Goal: Information Seeking & Learning: Compare options

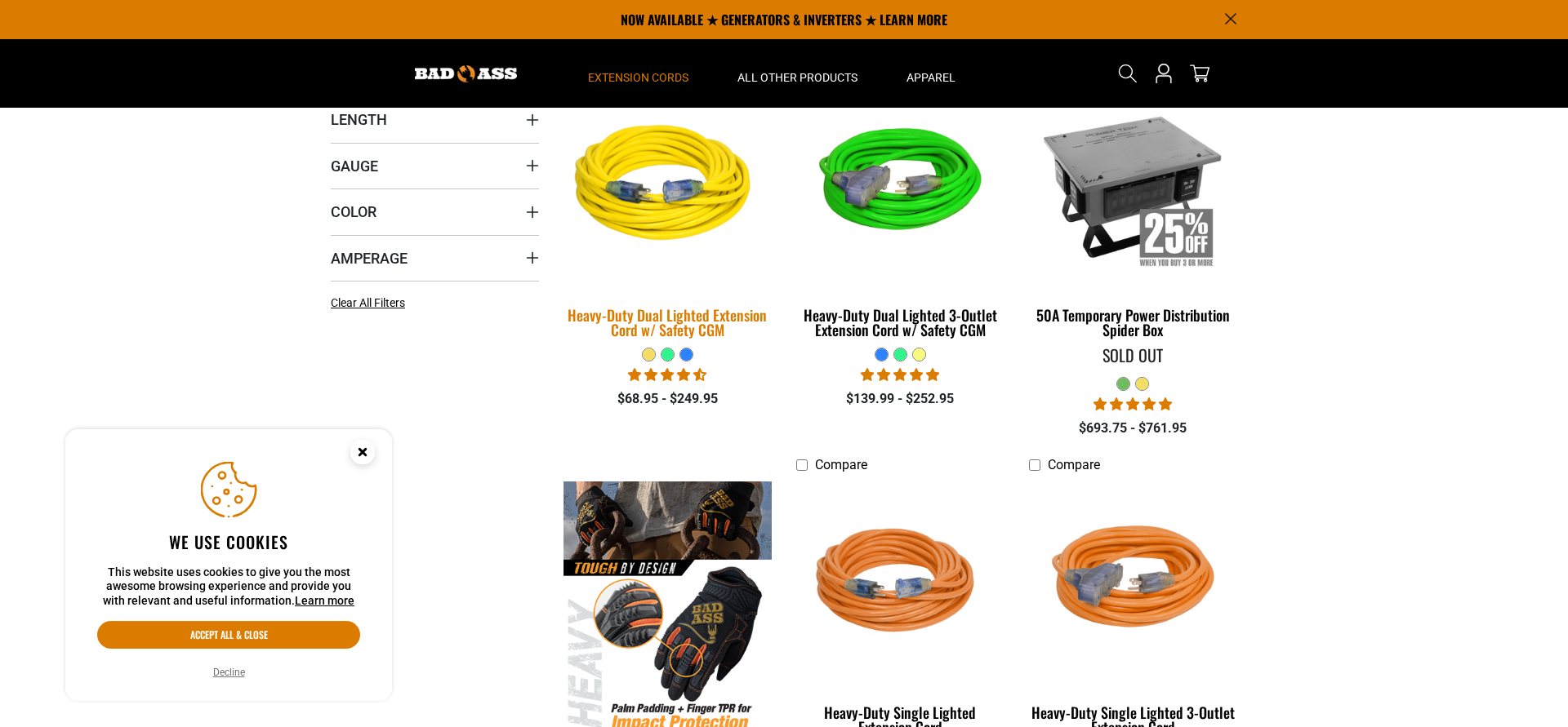
scroll to position [333, 0]
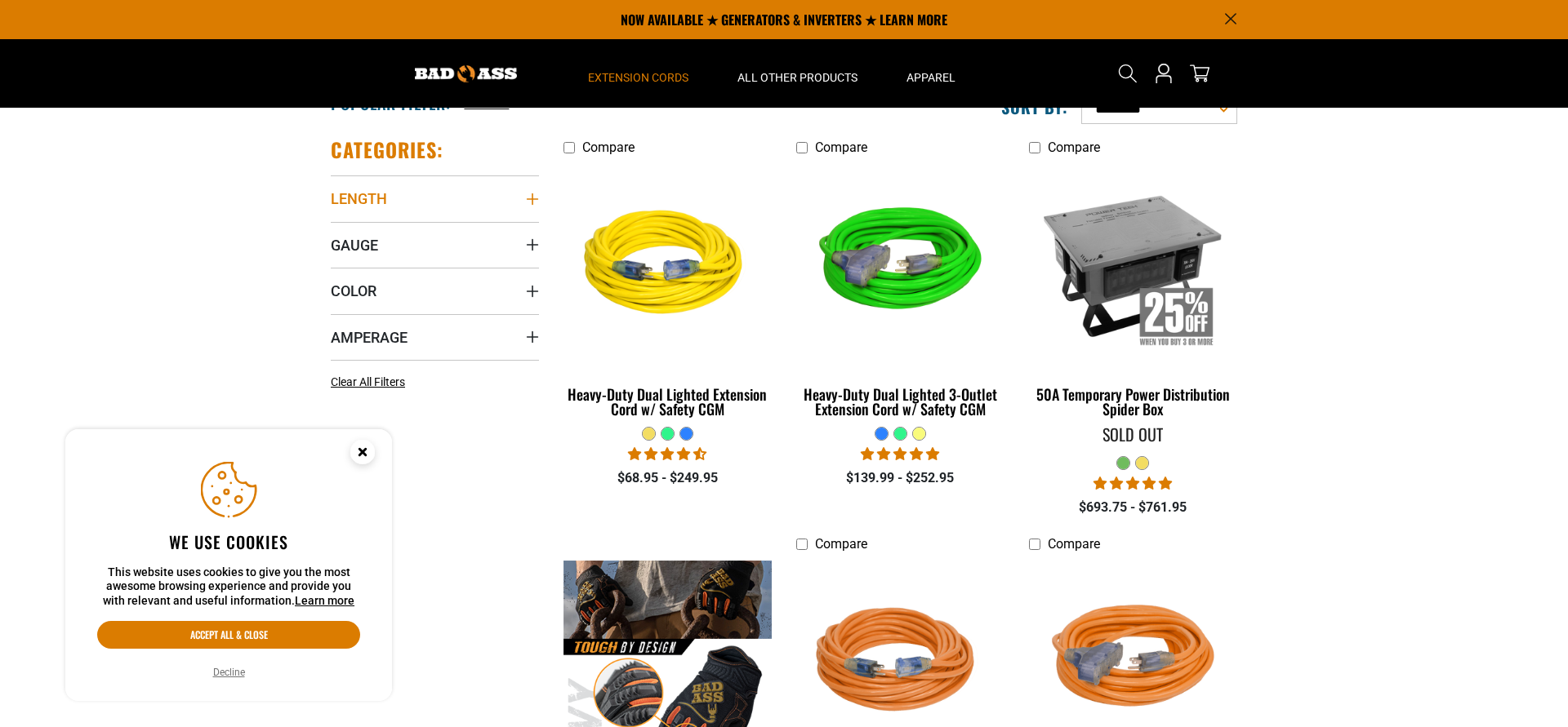
click at [531, 198] on icon "Length" at bounding box center [533, 199] width 13 height 13
click at [338, 233] on icon at bounding box center [337, 232] width 13 height 21
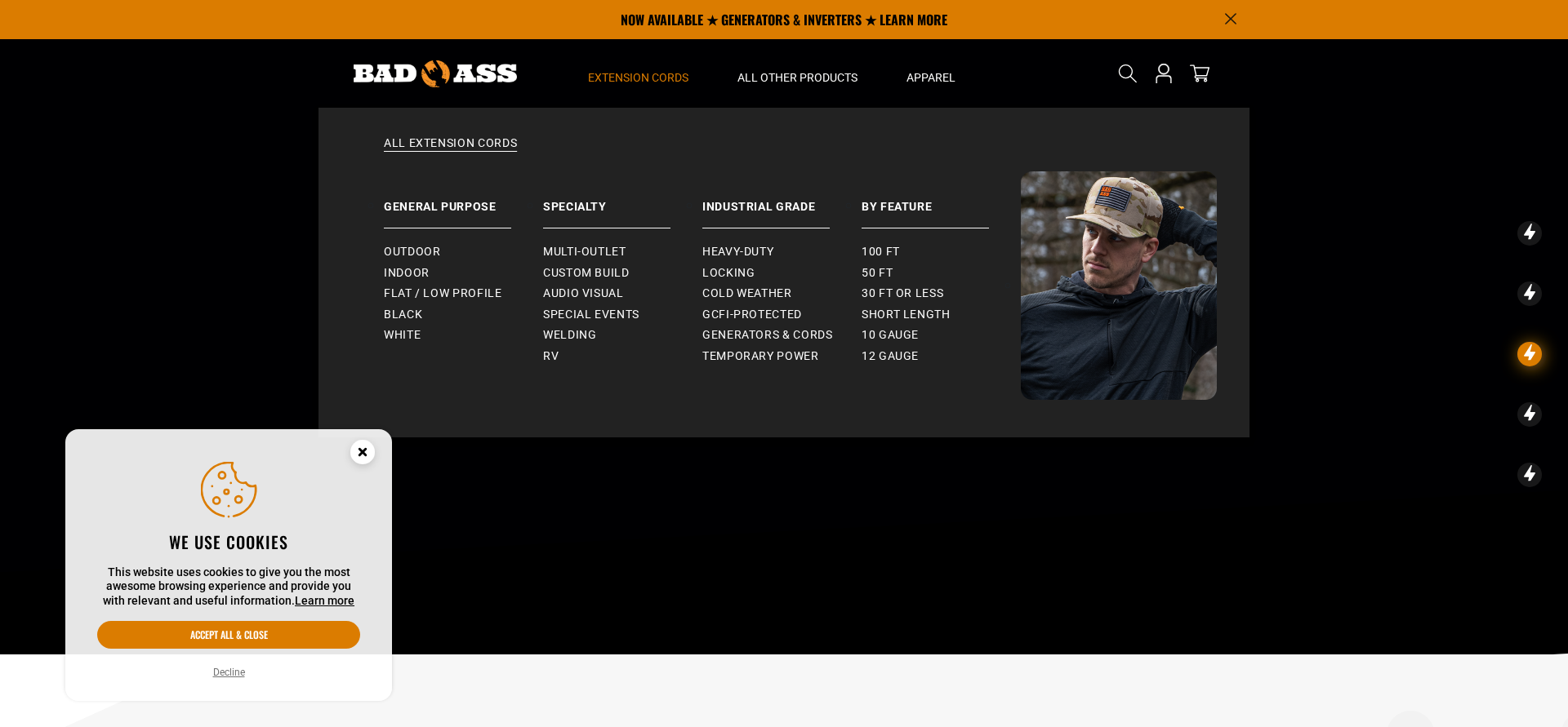
click at [682, 77] on span "Extension Cords" at bounding box center [638, 77] width 101 height 15
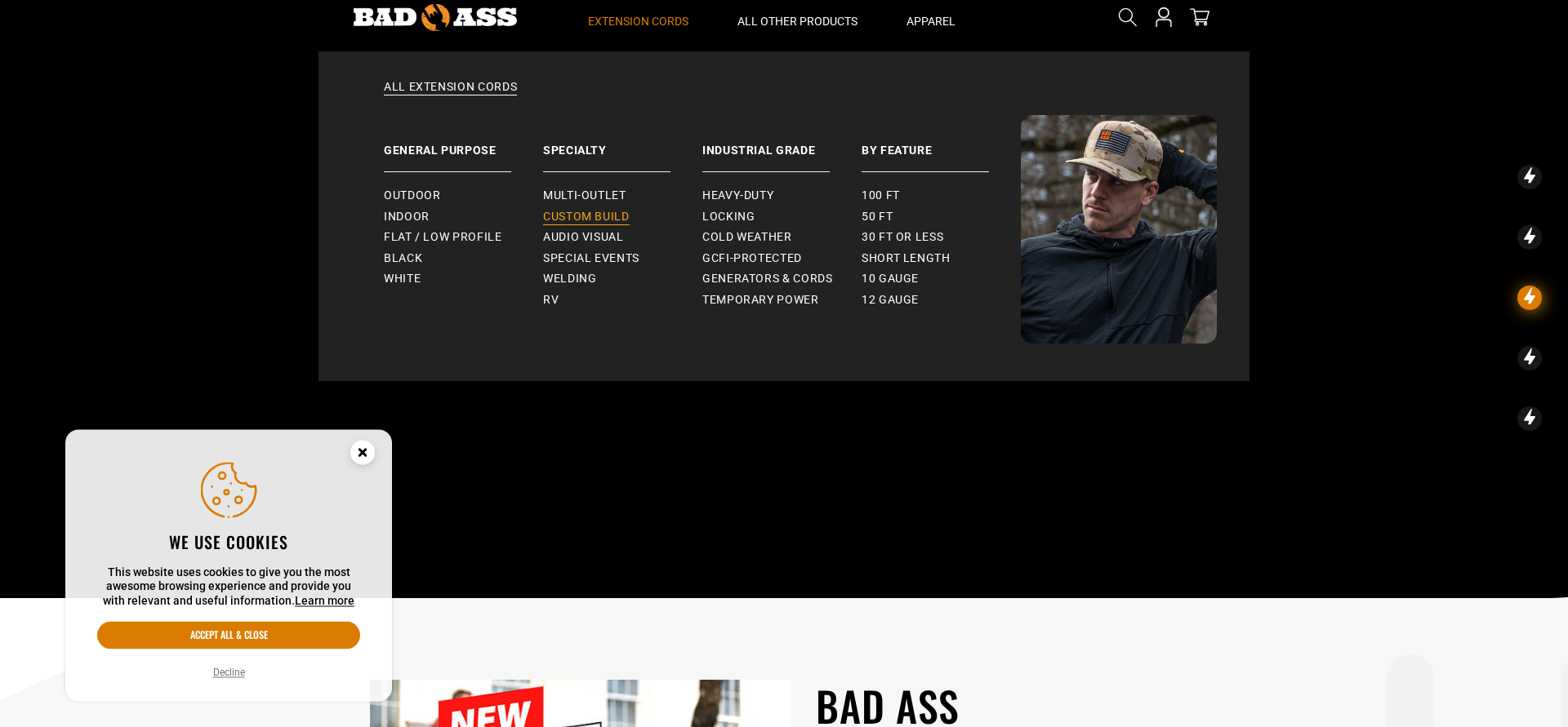
scroll to position [83, 0]
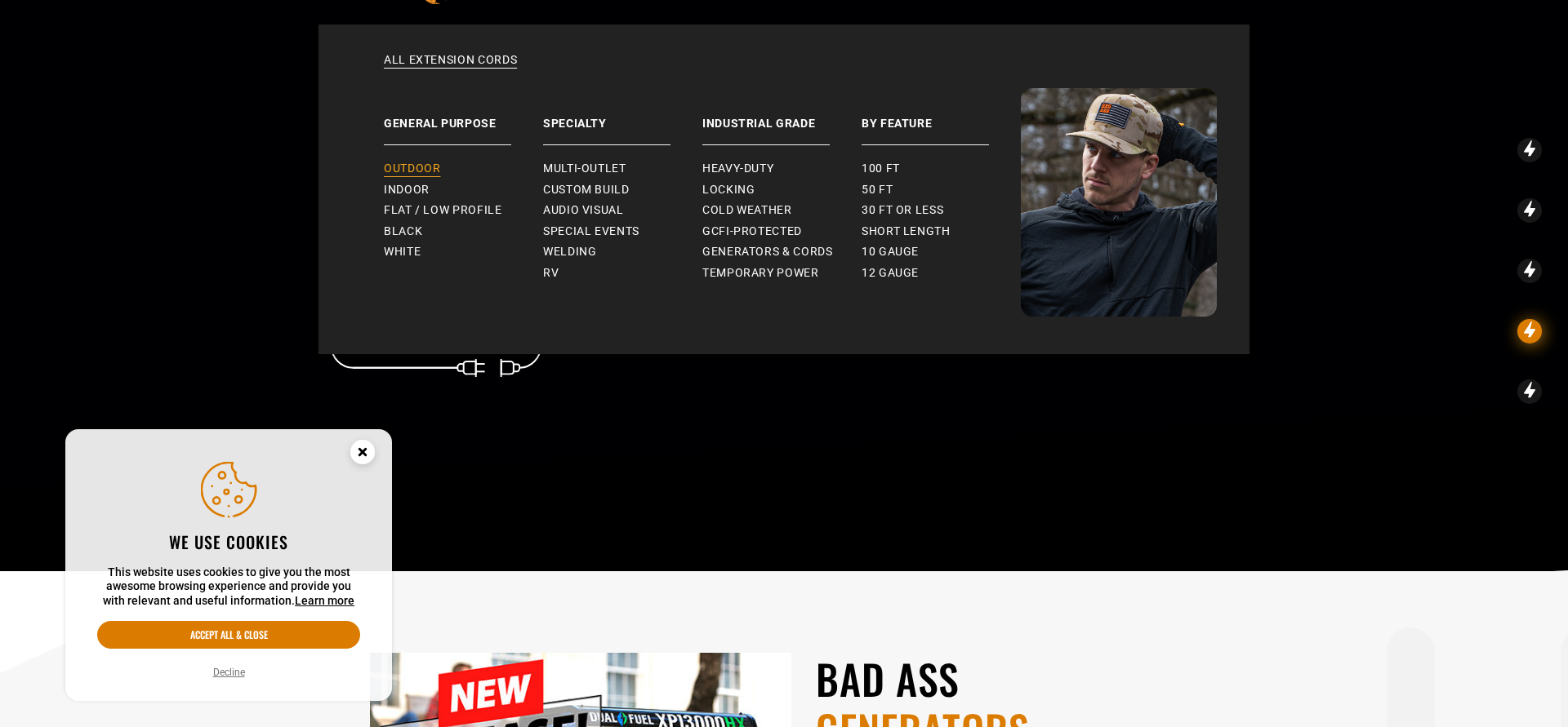
click at [433, 171] on span "Outdoor" at bounding box center [412, 169] width 56 height 15
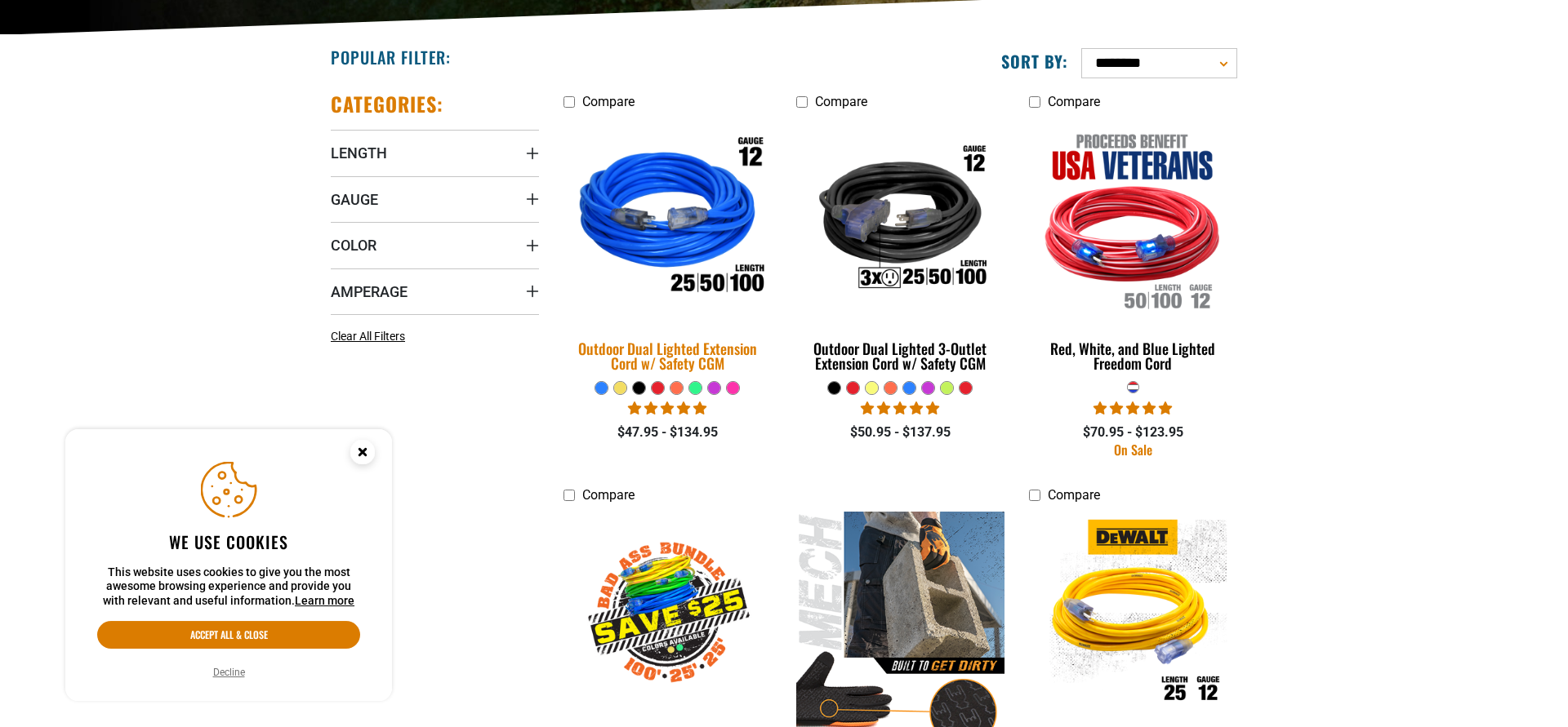
scroll to position [416, 0]
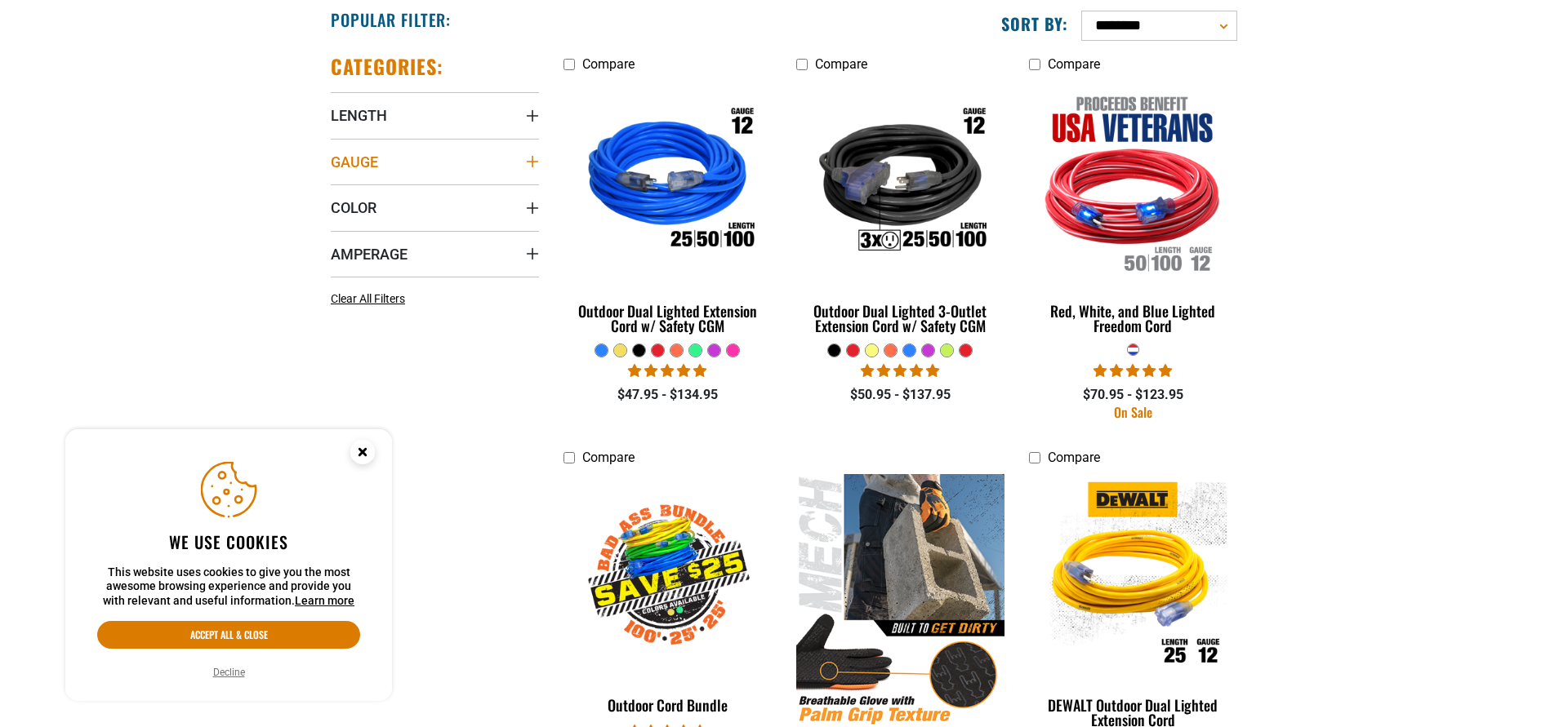
click at [539, 162] on icon "Gauge" at bounding box center [533, 162] width 12 height 12
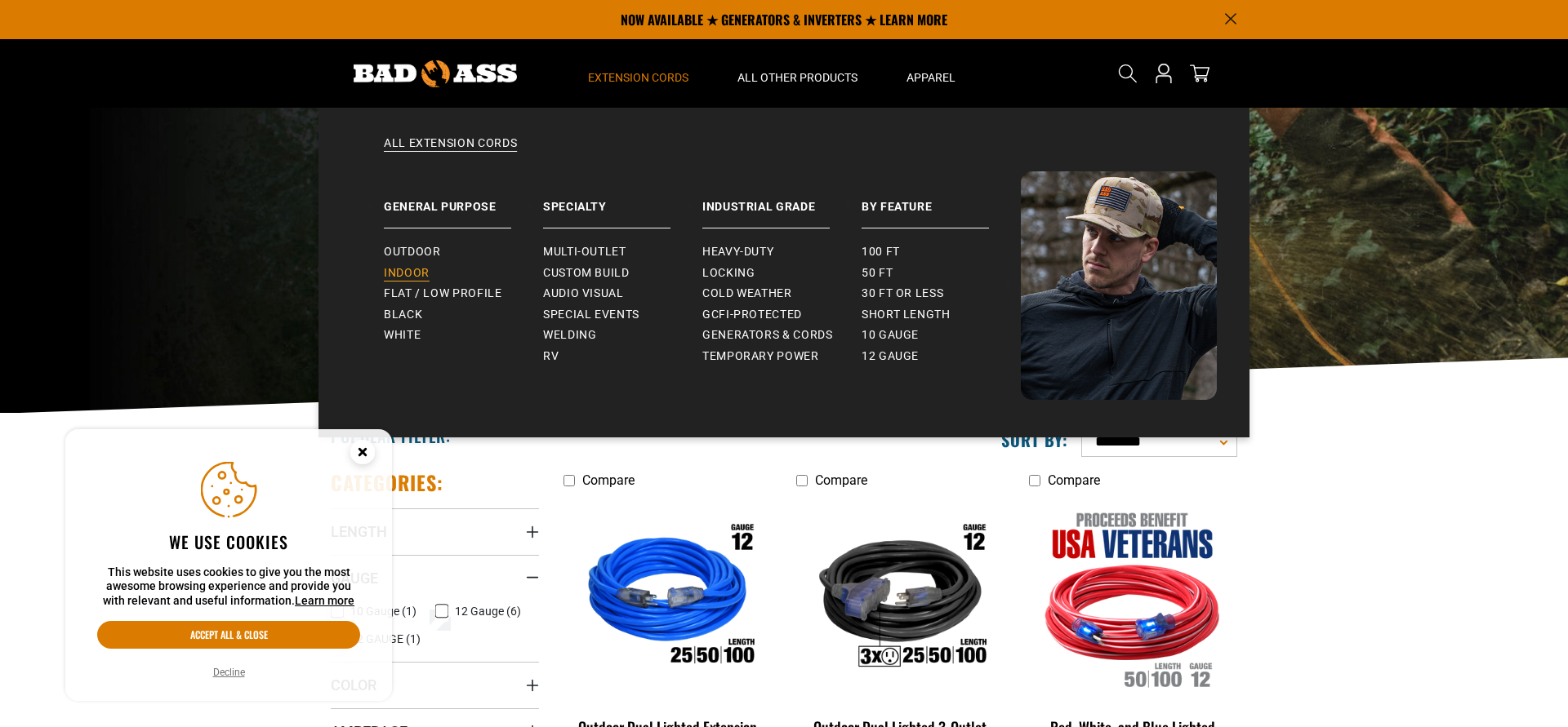
click at [429, 265] on link "Indoor" at bounding box center [463, 274] width 159 height 21
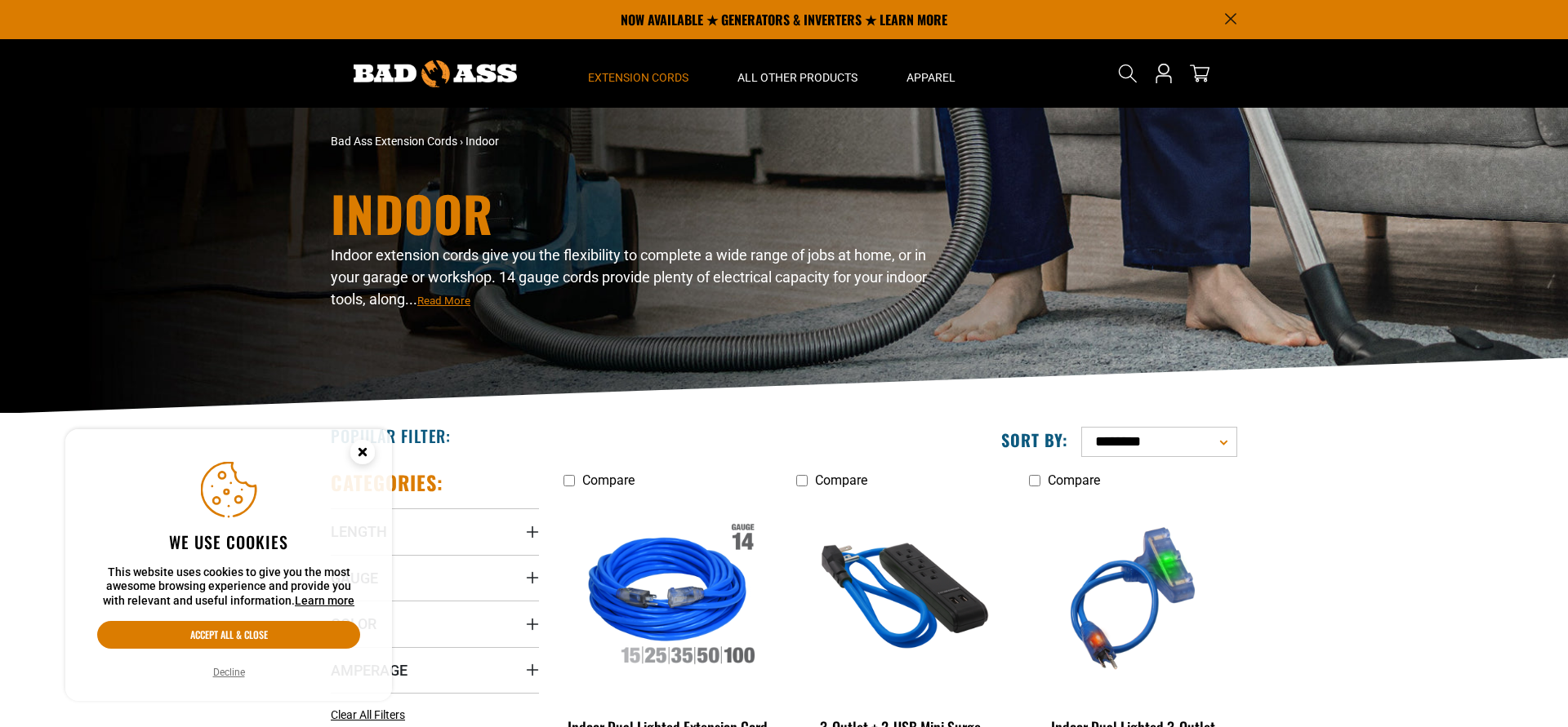
scroll to position [250, 0]
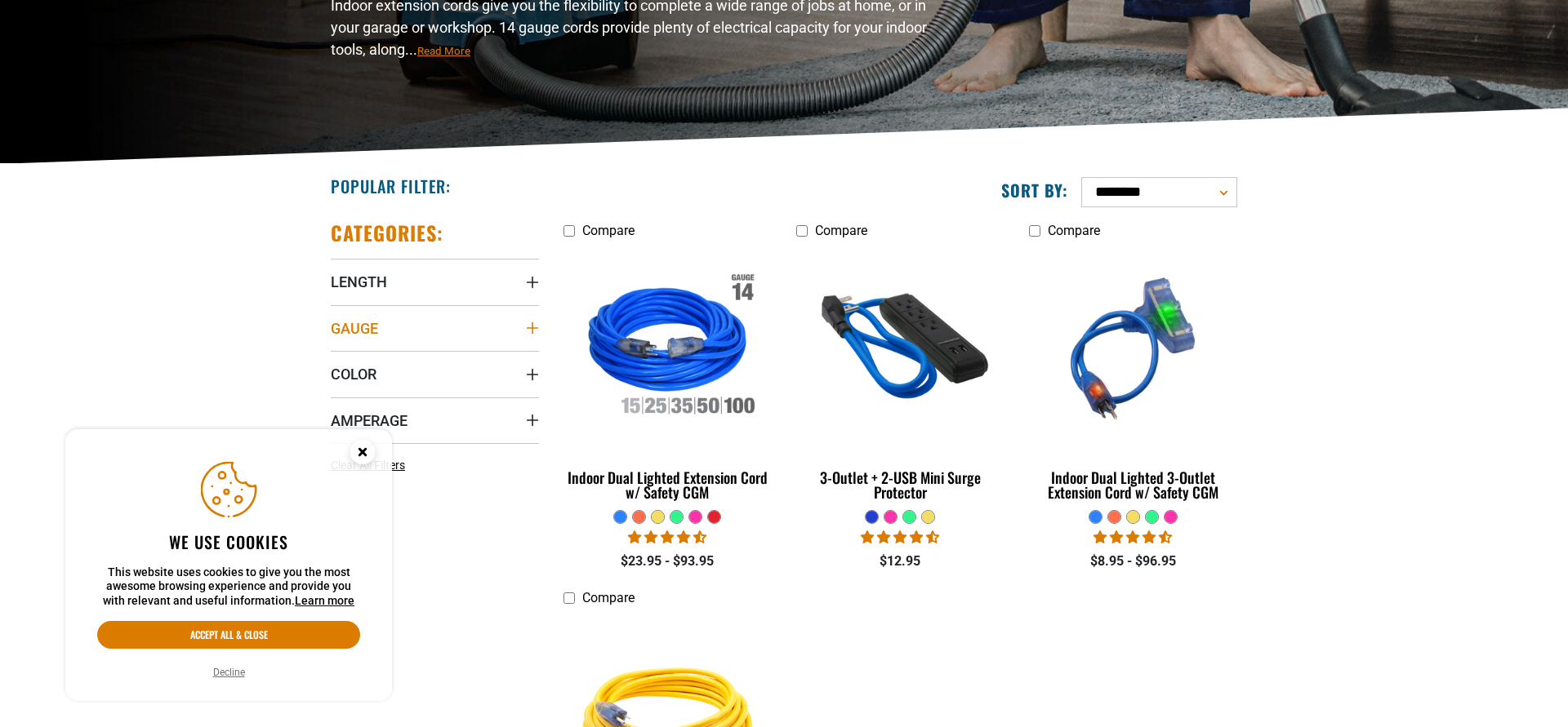
click at [535, 326] on icon "Gauge" at bounding box center [533, 328] width 13 height 13
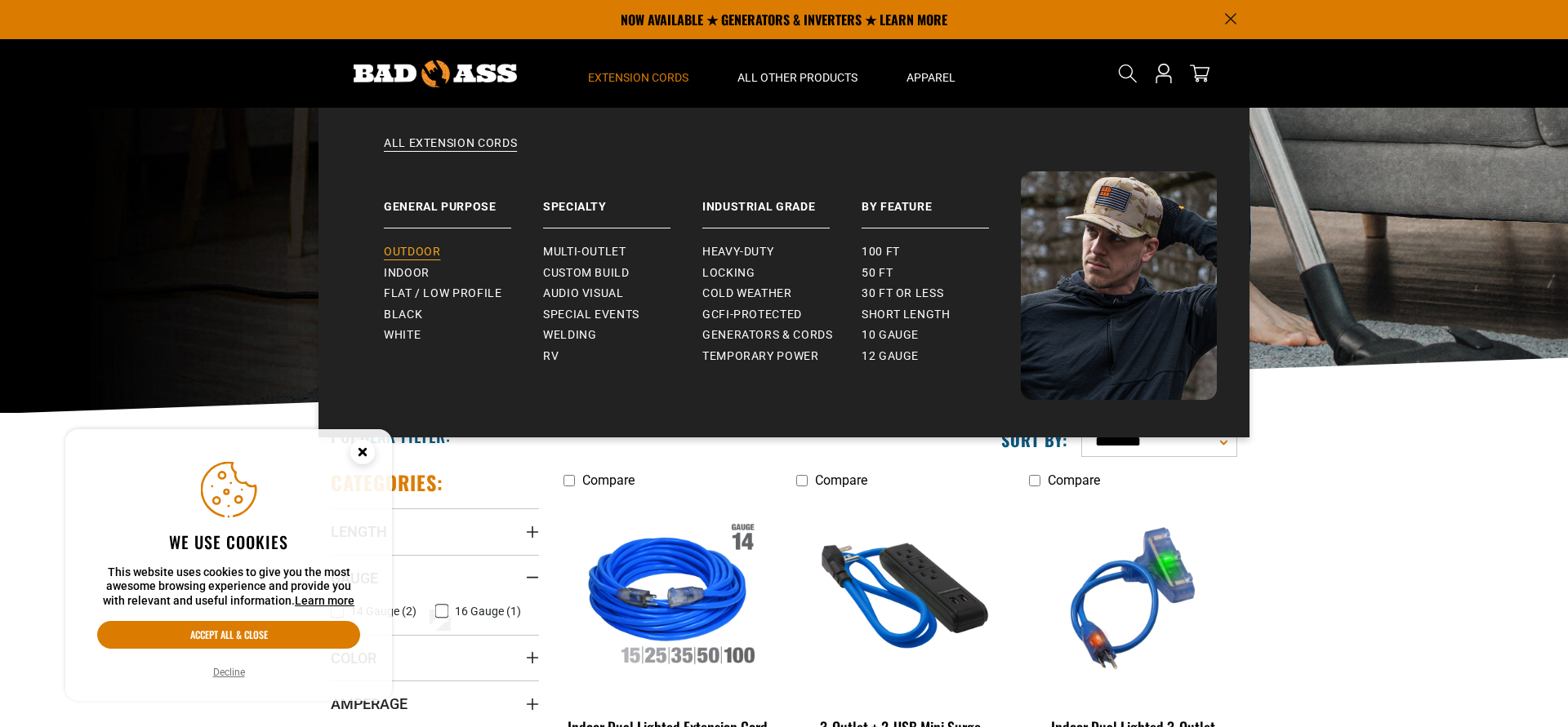
click at [425, 246] on span "Outdoor" at bounding box center [412, 252] width 56 height 15
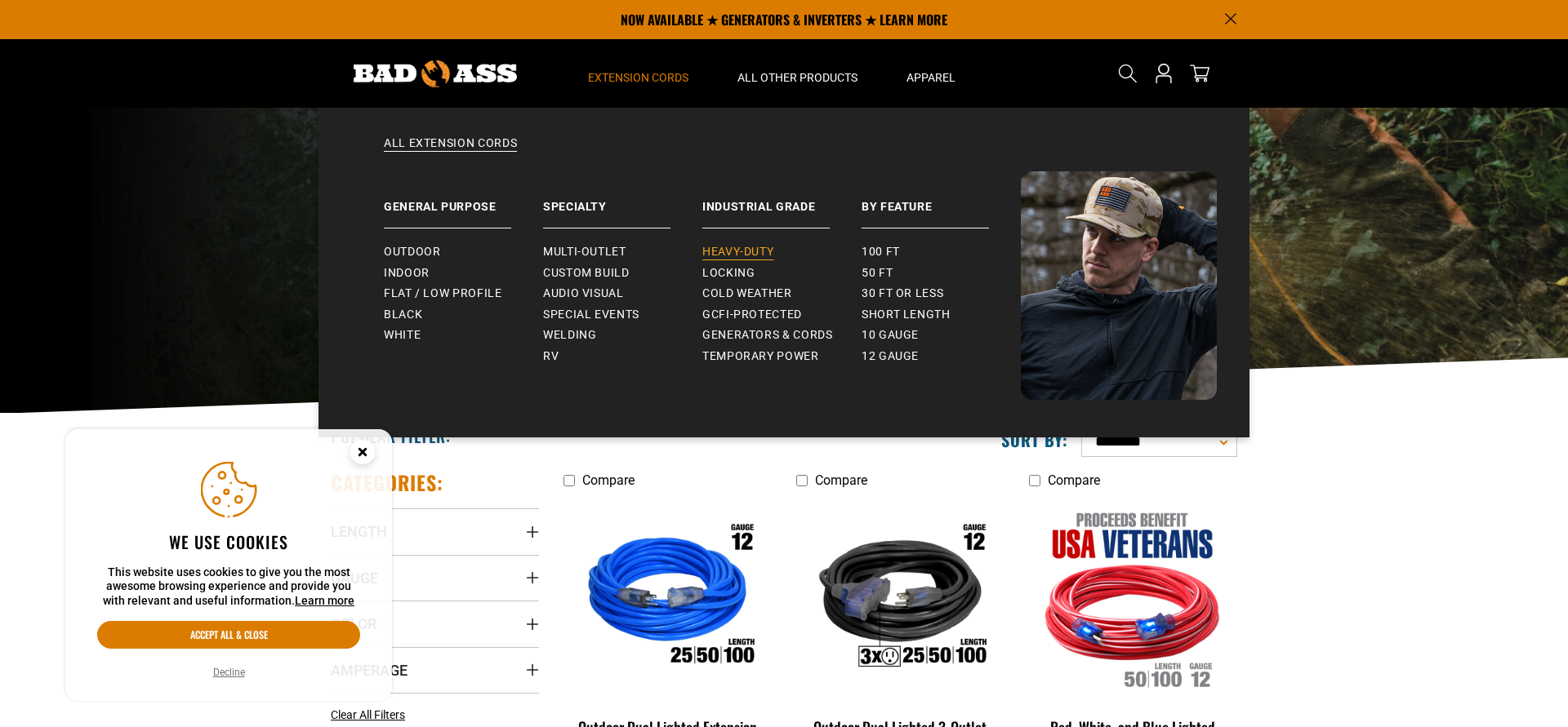
click at [708, 247] on span "Heavy-Duty" at bounding box center [738, 252] width 71 height 15
